Goal: Obtain resource: Obtain resource

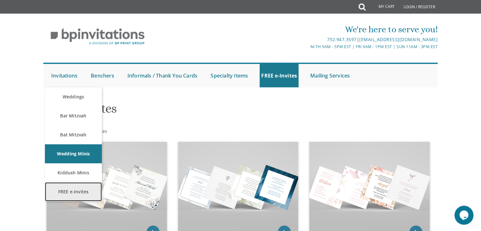
click at [71, 188] on link "FREE e-Invites" at bounding box center [73, 191] width 57 height 19
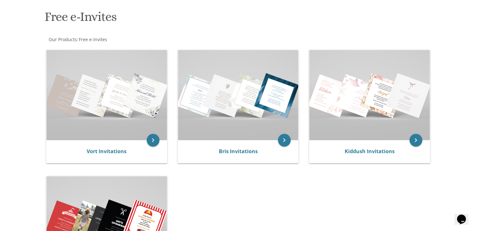
scroll to position [91, 0]
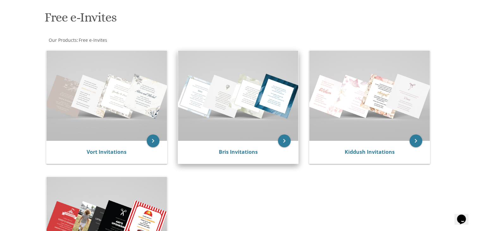
click at [229, 118] on img at bounding box center [238, 96] width 121 height 90
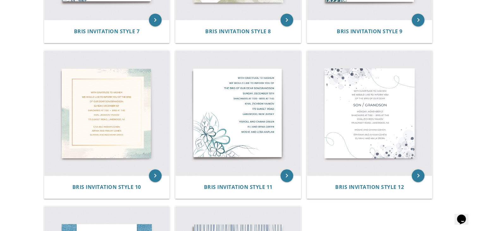
scroll to position [548, 0]
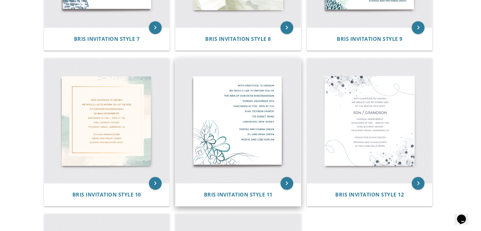
click at [229, 117] on img at bounding box center [238, 120] width 125 height 125
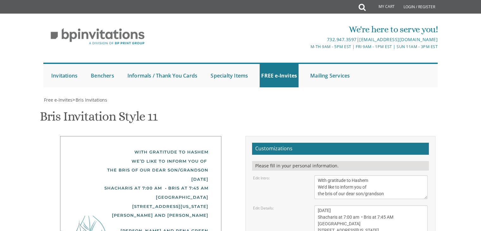
scroll to position [89, 0]
drag, startPoint x: 396, startPoint y: 107, endPoint x: 309, endPoint y: 90, distance: 88.9
click at [309, 175] on div "Edit Intro: With gratitude to [PERSON_NAME] We’d like to inform you of the bris…" at bounding box center [340, 187] width 184 height 24
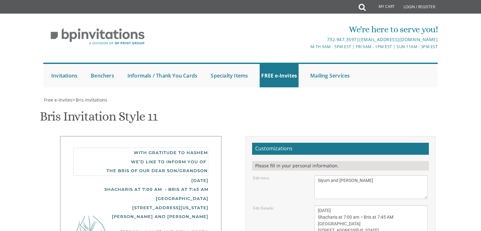
click at [320, 175] on textarea "With gratitude to Hashem We’d like to inform you of the bris of our dear son/gr…" at bounding box center [370, 187] width 113 height 24
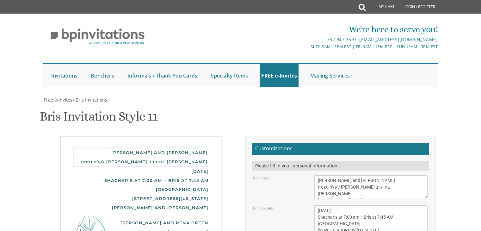
type textarea "Siyum and Seuda לעלוי נשמת חיה מאשא בת הרב יעקב Thursday Evening, September 25"
click at [400, 205] on textarea "Sunday, December 15th Shacharis at 7:00 am • Bris at 7:45 AM Khal Zichron Yaako…" at bounding box center [370, 223] width 113 height 37
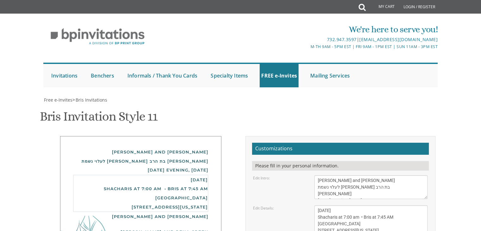
drag, startPoint x: 366, startPoint y: 147, endPoint x: 312, endPoint y: 117, distance: 62.0
click at [312, 205] on div "Sunday, December 15th Shacharis at 7:00 am • Bris at 7:45 AM Khal Zichron Yaako…" at bounding box center [371, 223] width 123 height 37
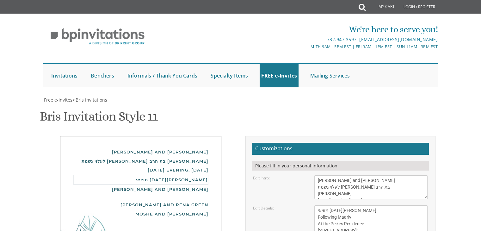
scroll to position [11, 0]
click at [328, 205] on textarea "Sunday, December 15th Shacharis at 7:00 am • Bris at 7:45 AM Khal Zichron Yaako…" at bounding box center [370, 223] width 113 height 37
type textarea "מוצאי צום גדליה Following Maariv At the Peikes Residence 215 Van Houten Ave Maa…"
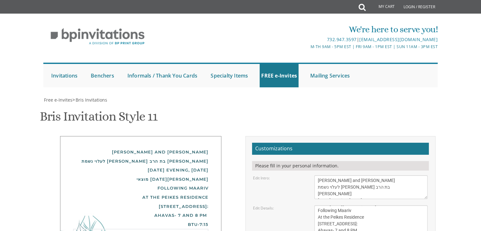
drag, startPoint x: 376, startPoint y: 166, endPoint x: 312, endPoint y: 165, distance: 63.6
type textarea "Please RSVP 973-632-8096 (call or text)"
drag, startPoint x: 363, startPoint y: 188, endPoint x: 316, endPoint y: 177, distance: 48.3
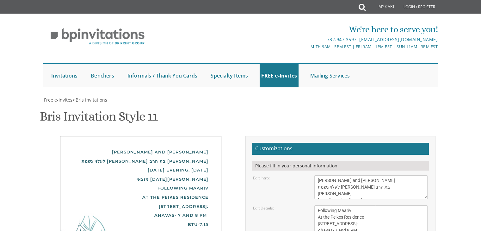
type textarea "50 minutes-7:38 PM 60 minutes- 7:48 PM"
click at [342, 205] on textarea "Sunday, December 15th Shacharis at 7:00 am • Bris at 7:45 AM Khal Zichron Yaako…" at bounding box center [370, 223] width 113 height 37
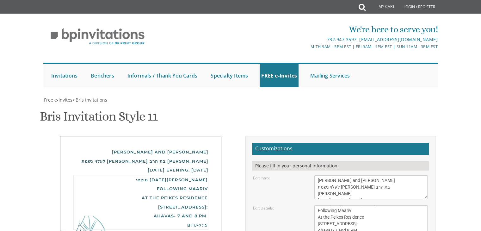
scroll to position [0, 0]
drag, startPoint x: 317, startPoint y: 92, endPoint x: 386, endPoint y: 110, distance: 71.4
click at [386, 175] on textarea "With gratitude to Hashem We’d like to inform you of the bris of our dear son/gr…" at bounding box center [370, 187] width 113 height 24
drag, startPoint x: 319, startPoint y: 122, endPoint x: 347, endPoint y: 160, distance: 47.8
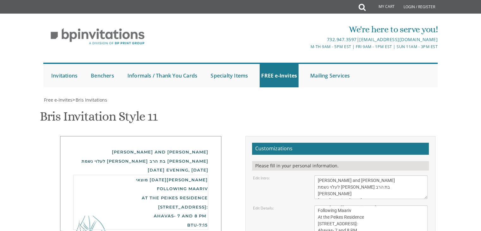
click at [368, 205] on textarea "Sunday, December 15th Shacharis at 7:00 am • Bris at 7:45 AM Khal Zichron Yaako…" at bounding box center [370, 223] width 113 height 37
click at [319, 205] on textarea "Sunday, December 15th Shacharis at 7:00 am • Bris at 7:45 AM Khal Zichron Yaako…" at bounding box center [370, 223] width 113 height 37
click at [381, 205] on textarea "Sunday, December 15th Shacharis at 7:00 am • Bris at 7:45 AM Khal Zichron Yaako…" at bounding box center [370, 223] width 113 height 37
click at [336, 205] on textarea "Sunday, December 15th Shacharis at 7:00 am • Bris at 7:45 AM Khal Zichron Yaako…" at bounding box center [370, 223] width 113 height 37
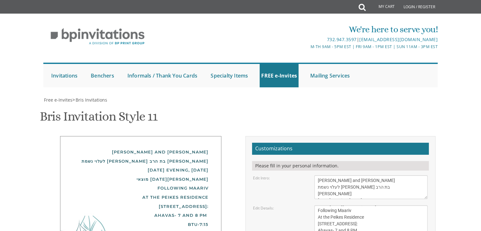
click at [374, 205] on textarea "Sunday, December 15th Shacharis at 7:00 am • Bris at 7:45 AM Khal Zichron Yaako…" at bounding box center [370, 223] width 113 height 37
click at [319, 205] on textarea "Sunday, December 15th Shacharis at 7:00 am • Bris at 7:45 AM Khal Zichron Yaako…" at bounding box center [370, 223] width 113 height 37
type textarea "מוצאי צום גדליה Following Maariv At the Peikes Residence 215 Van Houten Ave Maa…"
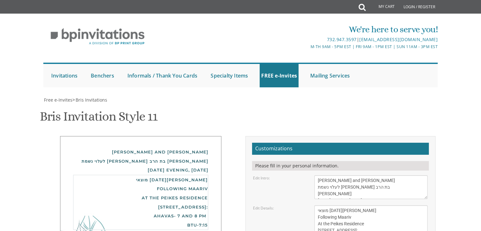
click at [353, 175] on textarea "With gratitude to Hashem We’d like to inform you of the bris of our dear son/gr…" at bounding box center [370, 187] width 113 height 24
click at [363, 205] on textarea "Sunday, December 15th Shacharis at 7:00 am • Bris at 7:45 AM Khal Zichron Yaako…" at bounding box center [370, 223] width 113 height 37
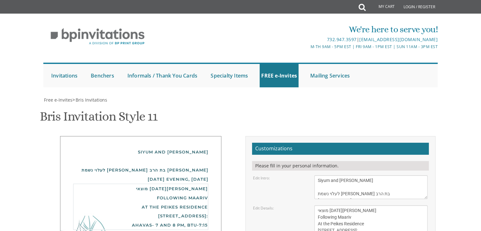
click at [320, 175] on textarea "With gratitude to Hashem We’d like to inform you of the bris of our dear son/gr…" at bounding box center [370, 187] width 113 height 24
click at [392, 175] on textarea "With gratitude to Hashem We’d like to inform you of the bris of our dear son/gr…" at bounding box center [370, 187] width 113 height 24
type textarea "Siyum and Seuda לעלוי נשמת חיה מאשא בת הרב יעקב Thursday Evening, September 25"
click at [390, 205] on textarea "Sunday, December 15th Shacharis at 7:00 am • Bris at 7:45 AM Khal Zichron Yaako…" at bounding box center [370, 223] width 113 height 37
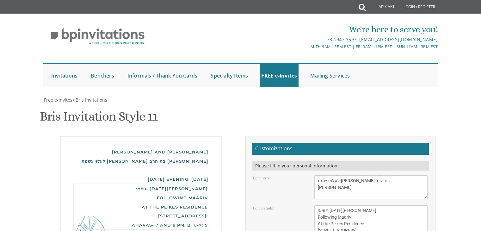
drag, startPoint x: 353, startPoint y: 123, endPoint x: 312, endPoint y: 119, distance: 41.0
click at [312, 205] on div "Sunday, December 15th Shacharis at 7:00 am • Bris at 7:45 AM Khal Zichron Yaako…" at bounding box center [371, 223] width 123 height 37
type textarea "Following Maariv At the Peikes Residence 215 Van Houten Ave Maariv: Ahavas- 7 a…"
click at [381, 175] on textarea "With gratitude to Hashem We’d like to inform you of the bris of our dear son/gr…" at bounding box center [370, 187] width 113 height 24
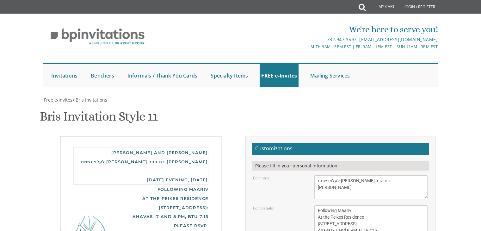
paste textarea "מוצאי צום גדליה"
type textarea "Siyum and Seuda לעלוי נשמת חיה מאשא בת הרב יעקב Thursday Evening, September 25/…"
click at [393, 205] on textarea "Sunday, December 15th Shacharis at 7:00 am • Bris at 7:45 AM Khal Zichron Yaako…" at bounding box center [370, 223] width 113 height 37
click at [318, 205] on textarea "Sunday, December 15th Shacharis at 7:00 am • Bris at 7:45 AM Khal Zichron Yaako…" at bounding box center [370, 223] width 113 height 37
type textarea "Following Maariv At the Peikes Residence 215 Van Houten Ave Maariv: Ahavas- 7 a…"
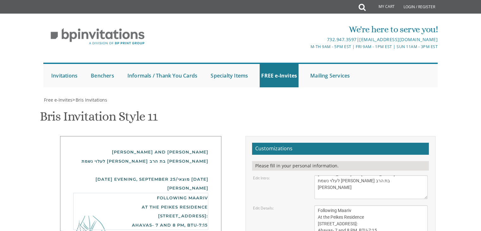
click at [348, 175] on textarea "With gratitude to Hashem We’d like to inform you of the bris of our dear son/gr…" at bounding box center [370, 187] width 113 height 24
click at [383, 175] on textarea "With gratitude to Hashem We’d like to inform you of the bris of our dear son/gr…" at bounding box center [370, 187] width 113 height 24
drag, startPoint x: 414, startPoint y: 103, endPoint x: 409, endPoint y: 104, distance: 4.8
click at [409, 175] on textarea "With gratitude to Hashem We’d like to inform you of the bris of our dear son/gr…" at bounding box center [370, 187] width 113 height 24
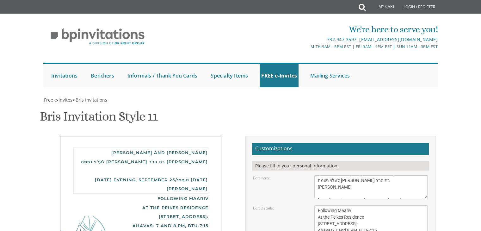
click at [409, 175] on textarea "With gratitude to Hashem We’d like to inform you of the bris of our dear son/gr…" at bounding box center [370, 187] width 113 height 24
drag, startPoint x: 418, startPoint y: 104, endPoint x: 411, endPoint y: 104, distance: 7.6
click at [411, 175] on textarea "With gratitude to Hashem We’d like to inform you of the bris of our dear son/gr…" at bounding box center [370, 187] width 113 height 24
type textarea "Siyum and Seuda לעלוי נשמת חיה מאשא בת הרב יעקב Thursday Evening, September 25/…"
type textarea "Following Maariv At the Peikes Residence 215 Van Houten Ave Maariv: Ahavas- 7 a…"
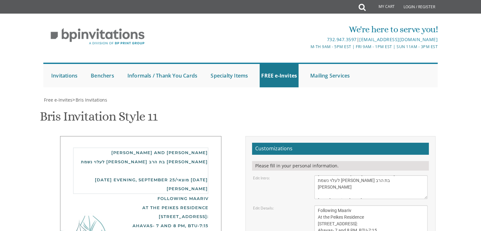
type textarea "Siyum and Seuda לעלוי נשמת חיה מאשא בת הרב יעקב Thursday Evening, September 25"
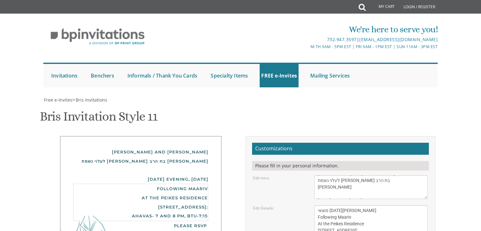
click at [413, 205] on textarea "Sunday, December 15th Shacharis at 7:00 am • Bris at 7:45 AM Khal Zichron Yaako…" at bounding box center [370, 223] width 113 height 37
type textarea "מוצאי צום גדליה Following Maariv At the Peikes Residence 215 Van Houten Ave Maa…"
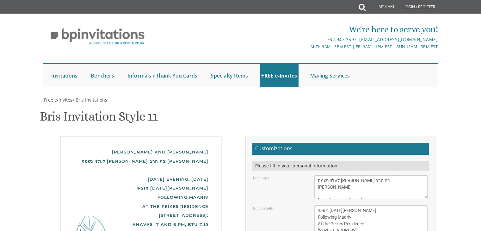
type input "adinapeikes@gmail.com"
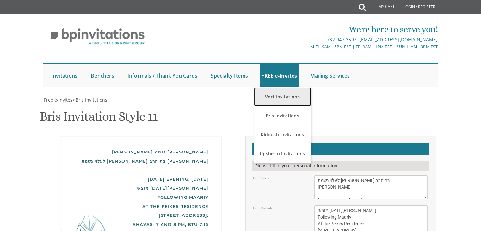
click at [278, 96] on link "Vort Invitations" at bounding box center [282, 96] width 57 height 19
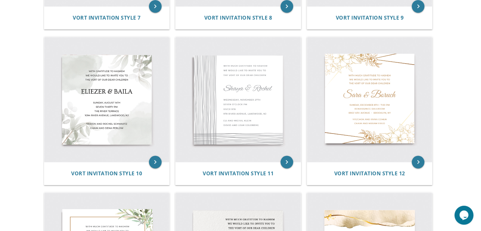
scroll to position [624, 0]
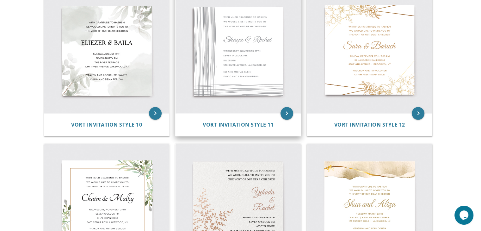
click at [244, 79] on img at bounding box center [238, 50] width 125 height 125
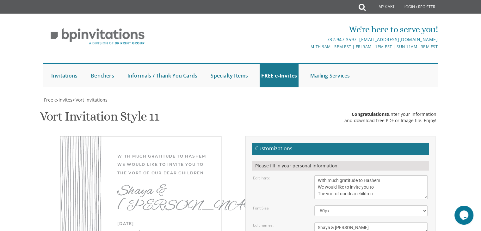
scroll to position [103, 0]
drag, startPoint x: 379, startPoint y: 90, endPoint x: 321, endPoint y: 73, distance: 60.0
click at [321, 175] on textarea "With much gratitude to Hashem We would like to invite you to The vort of our de…" at bounding box center [370, 187] width 113 height 24
